Goal: Task Accomplishment & Management: Manage account settings

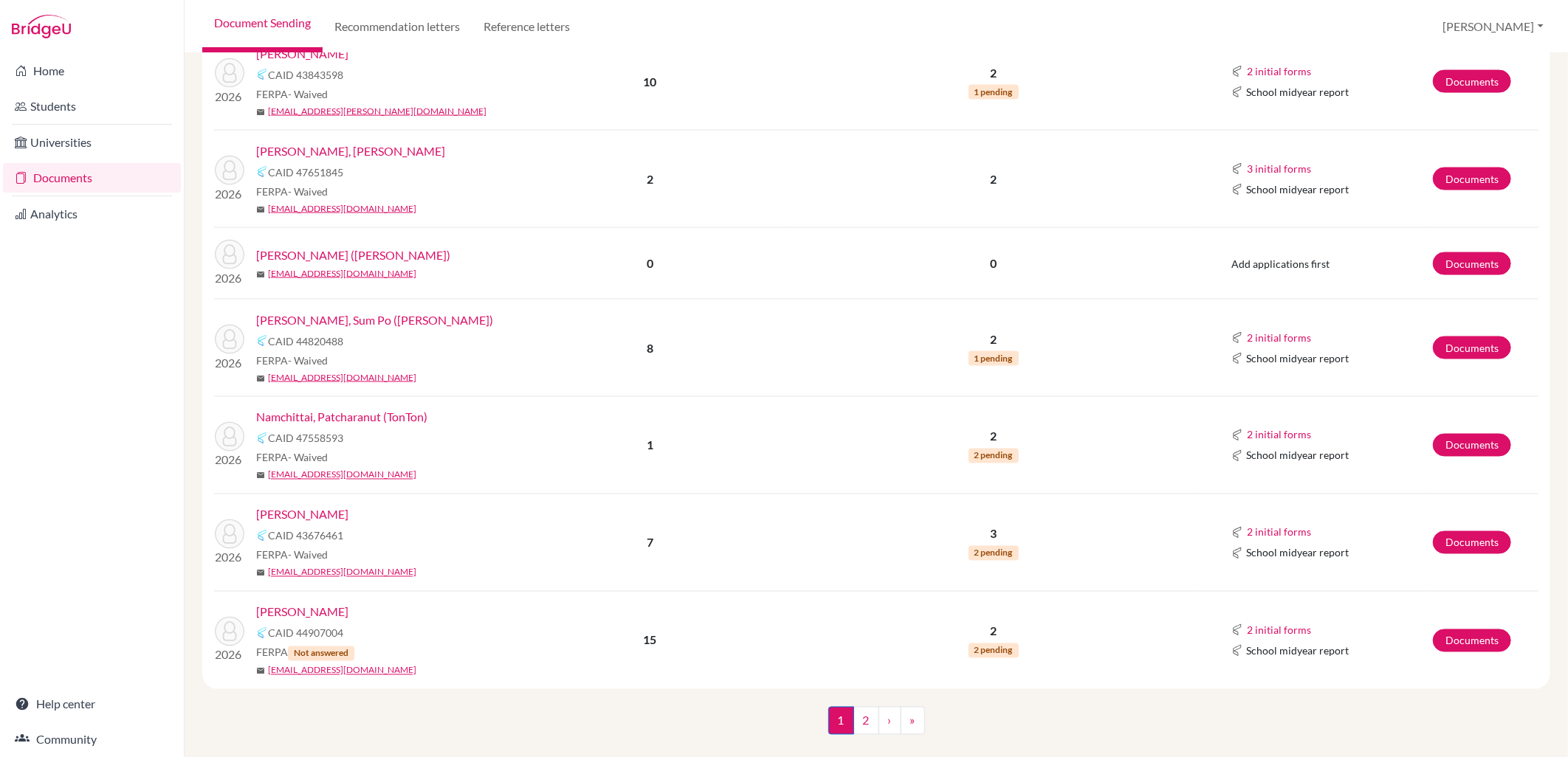
scroll to position [1451, 0]
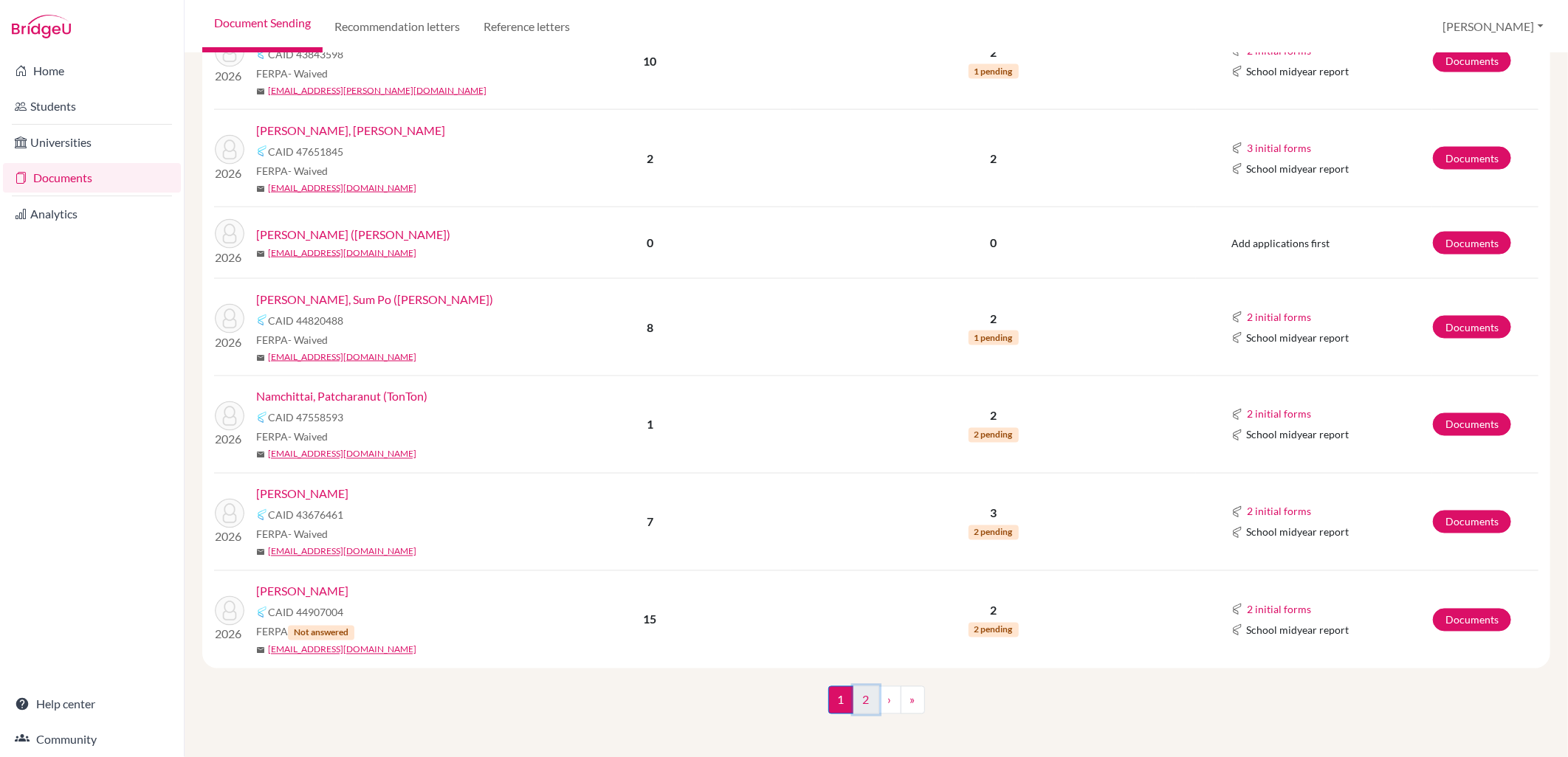
click at [854, 699] on link "2" at bounding box center [866, 700] width 26 height 28
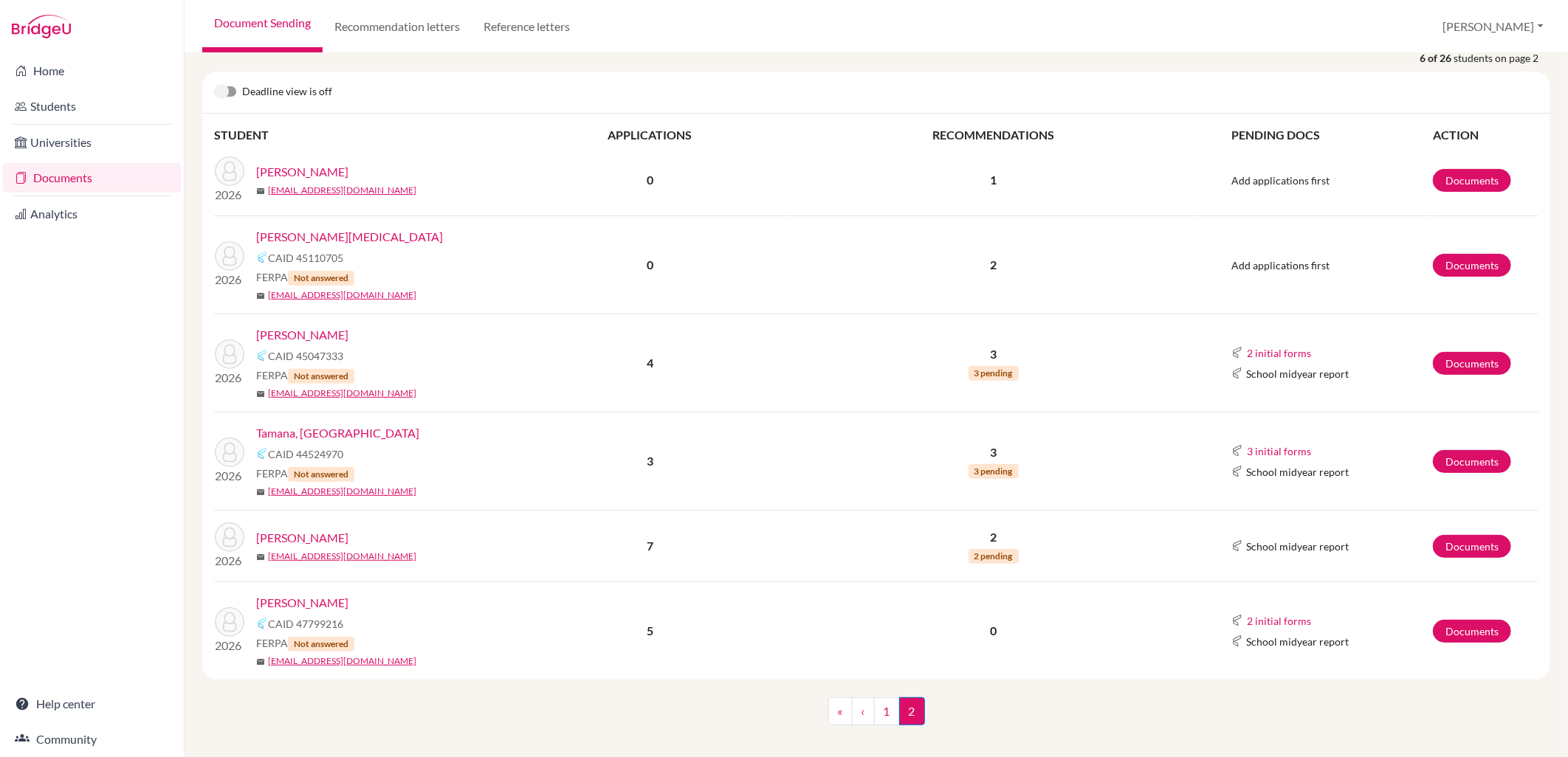
scroll to position [190, 0]
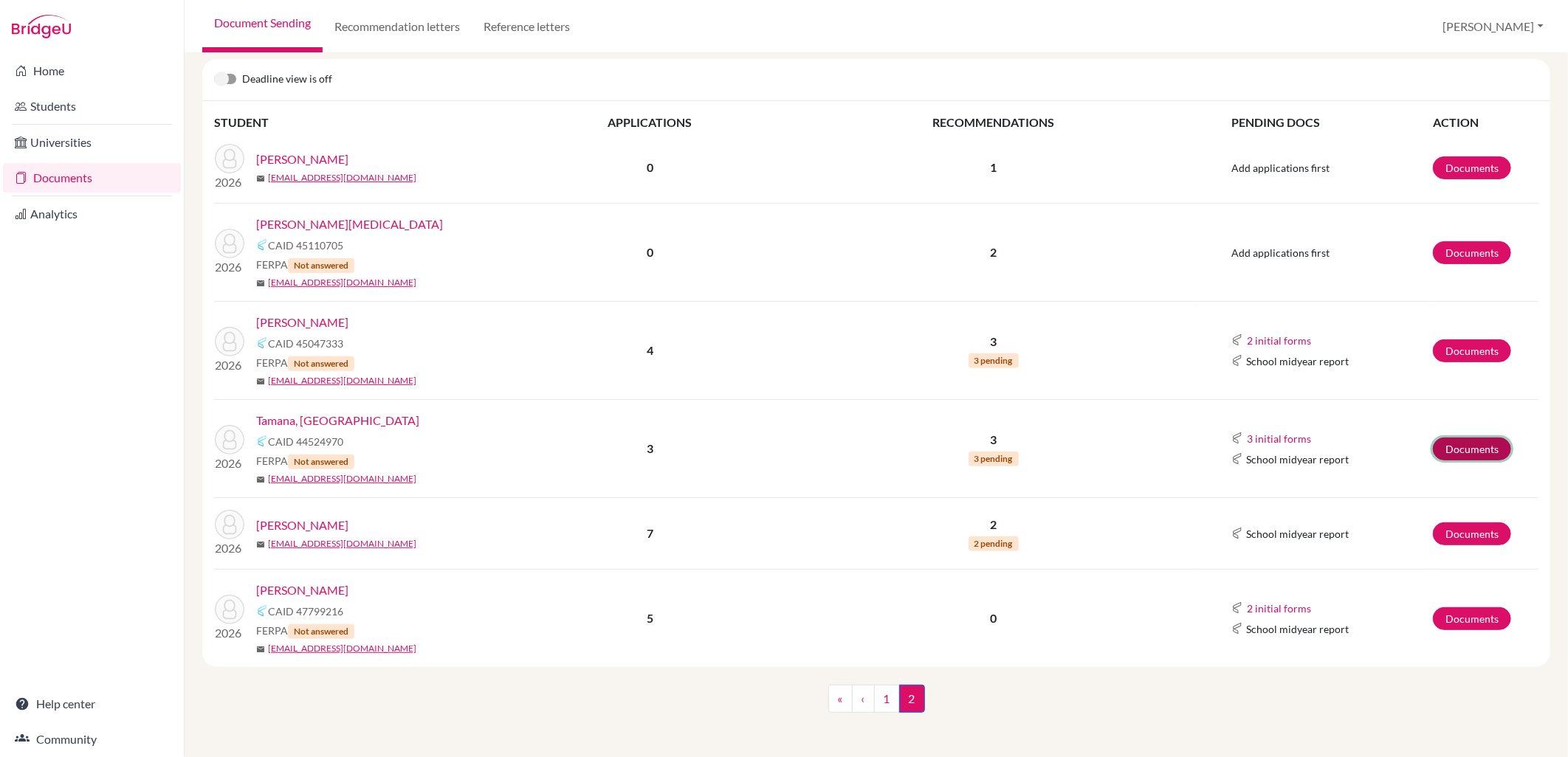
click at [1455, 450] on link "Documents" at bounding box center [1472, 449] width 78 height 23
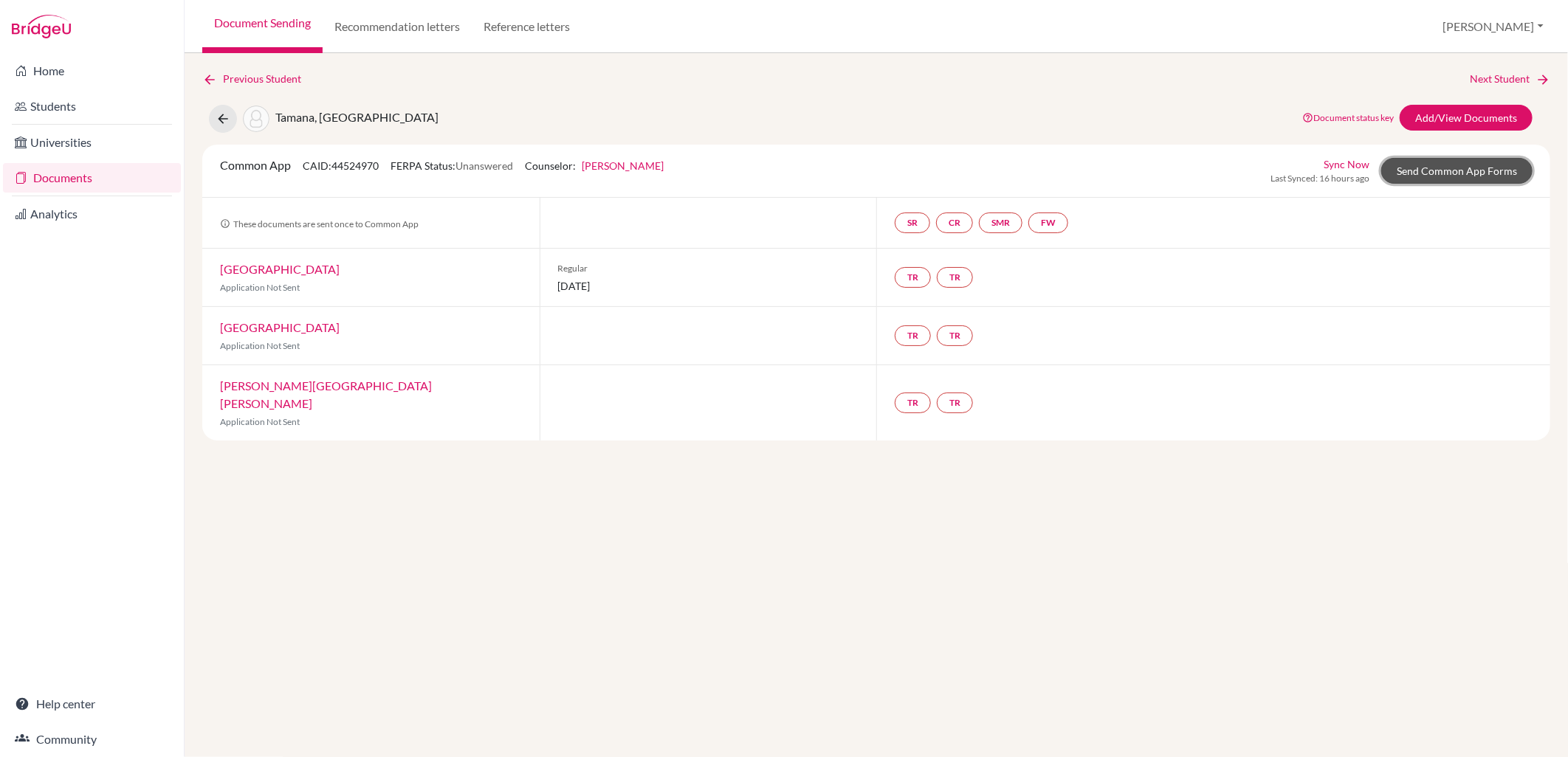
click at [1446, 163] on link "Send Common App Forms" at bounding box center [1457, 170] width 152 height 26
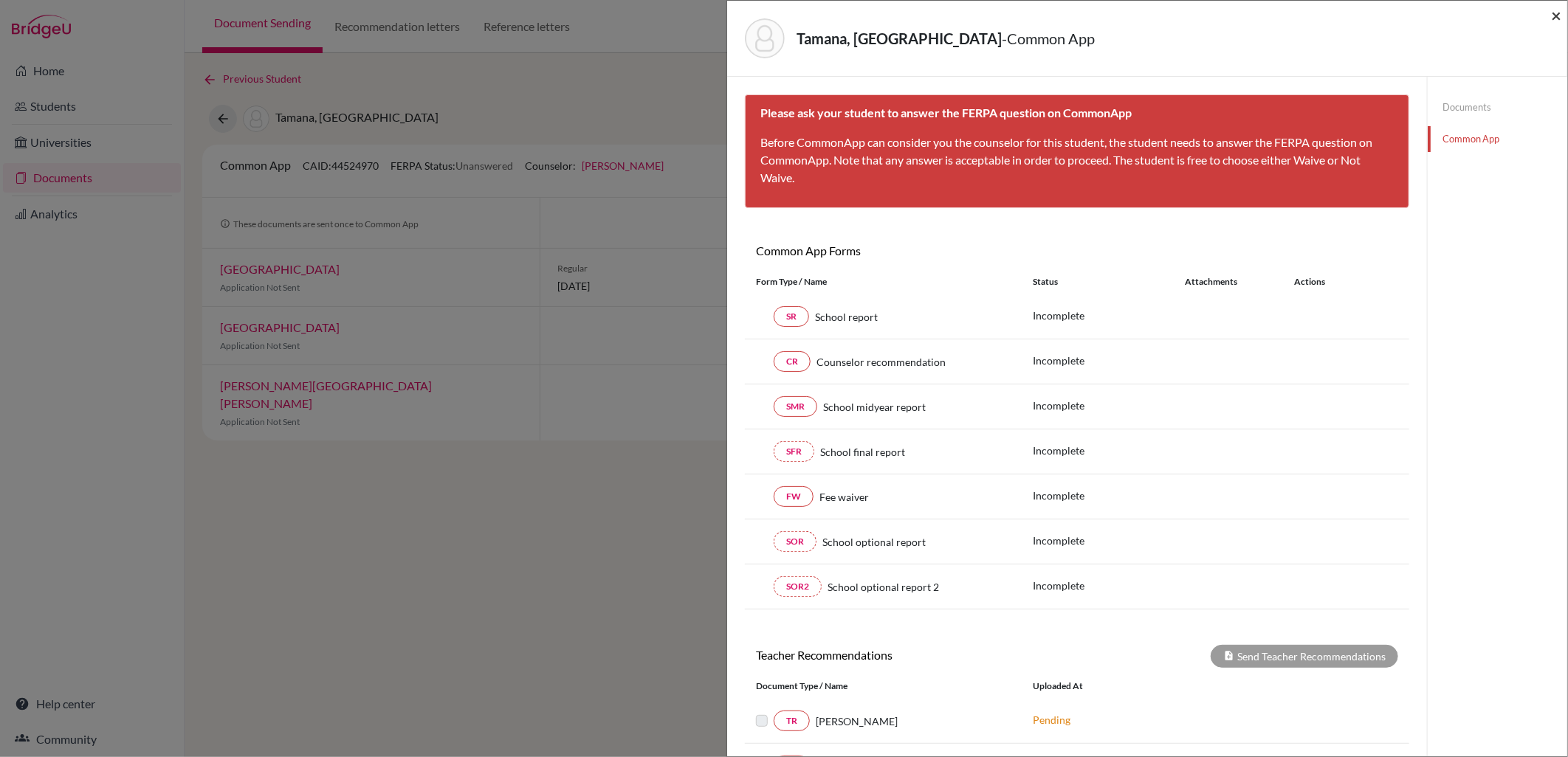
click at [1558, 12] on span "×" at bounding box center [1555, 16] width 11 height 21
